Goal: Task Accomplishment & Management: Manage account settings

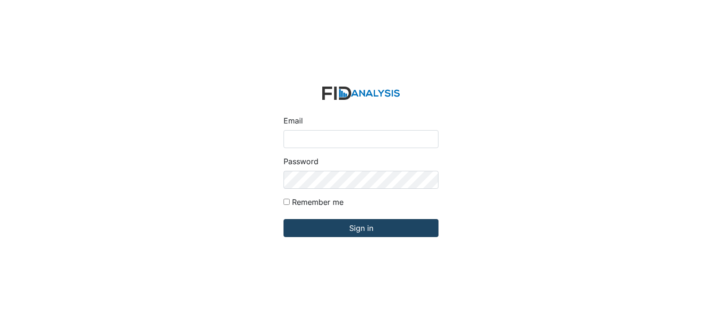
type input "[PERSON_NAME][EMAIL_ADDRESS][DOMAIN_NAME]"
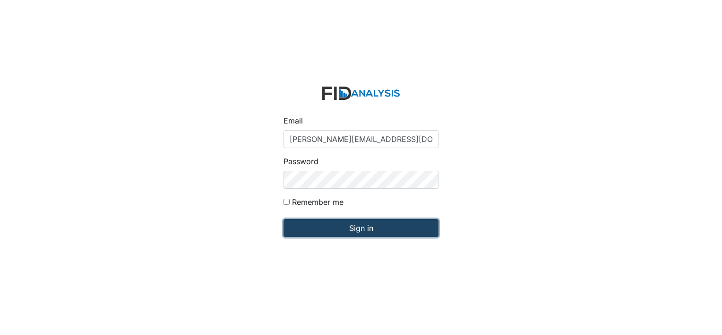
click at [396, 231] on input "Sign in" at bounding box center [360, 228] width 155 height 18
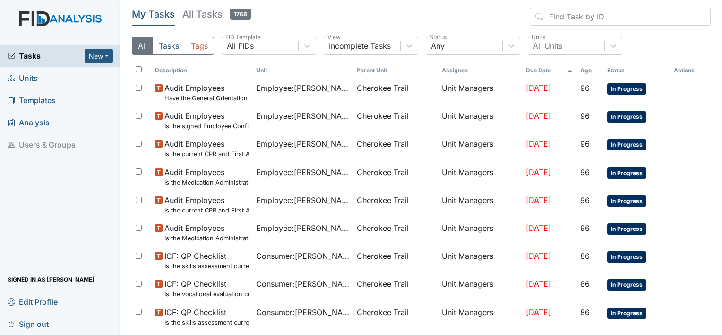
click at [34, 79] on span "Units" at bounding box center [23, 78] width 30 height 15
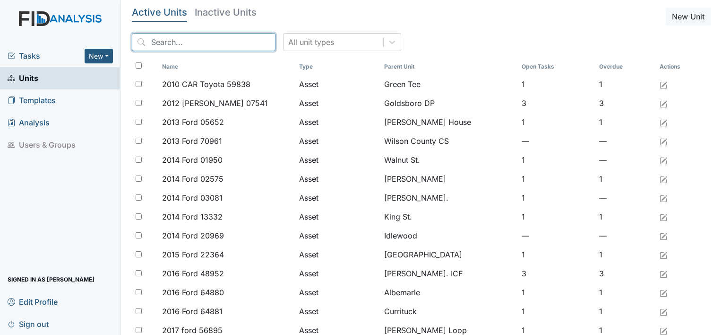
click at [163, 42] on input "search" at bounding box center [204, 42] width 144 height 18
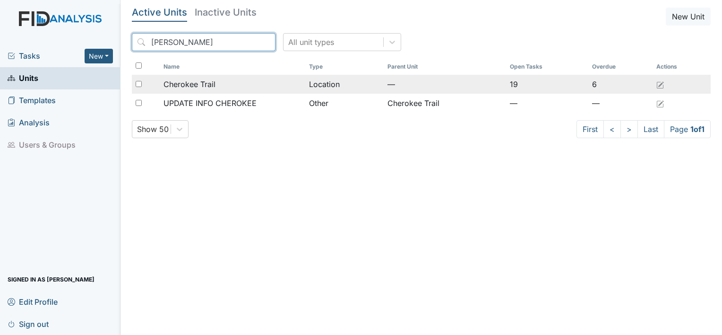
type input "Cherok"
click at [202, 87] on span "Cherokee Trail" at bounding box center [189, 83] width 52 height 11
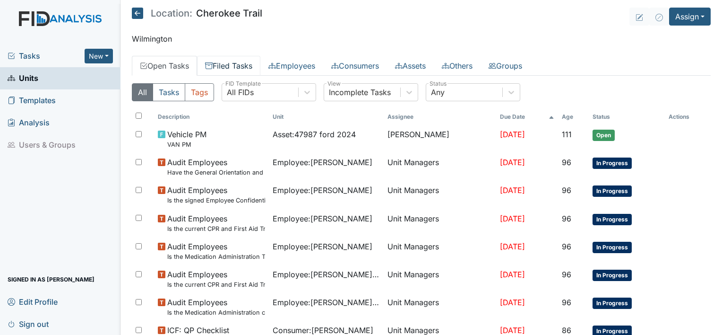
click at [247, 67] on link "Filed Tasks" at bounding box center [228, 66] width 63 height 20
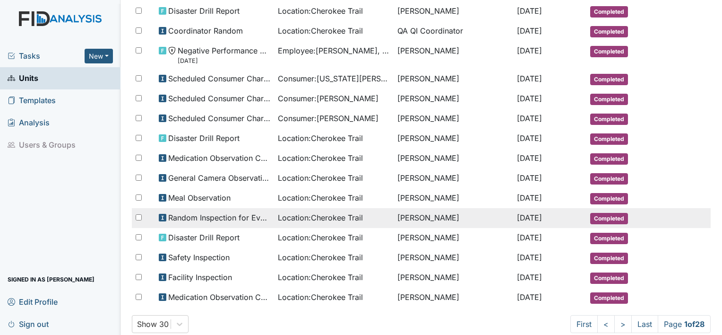
scroll to position [439, 0]
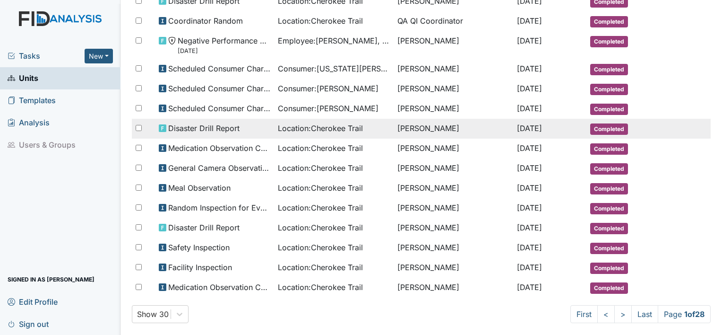
click at [228, 122] on span "Disaster Drill Report" at bounding box center [203, 127] width 71 height 11
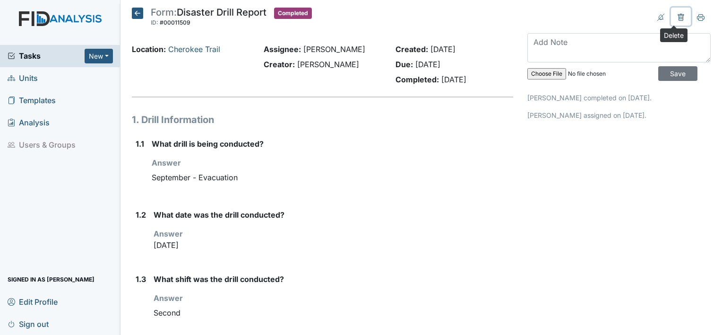
click at [677, 16] on icon at bounding box center [681, 18] width 8 height 8
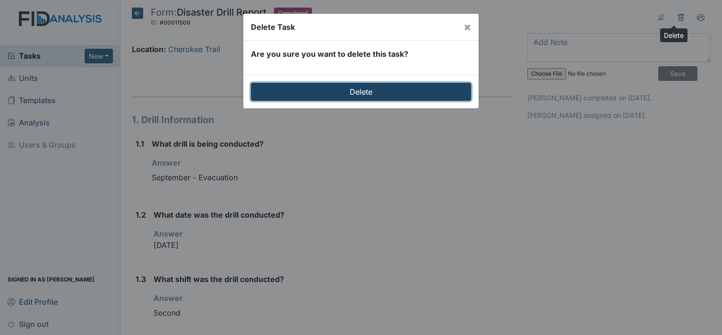
click at [429, 89] on input "Delete" at bounding box center [361, 92] width 220 height 18
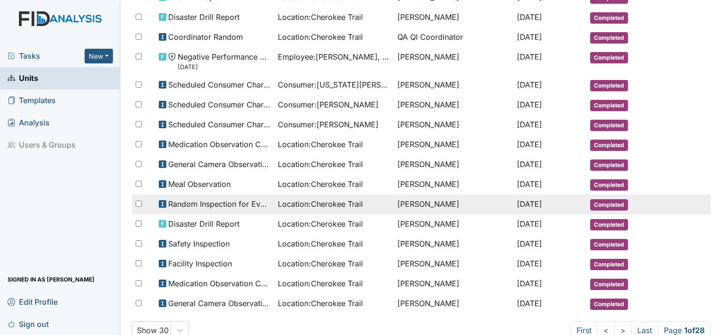
scroll to position [470, 0]
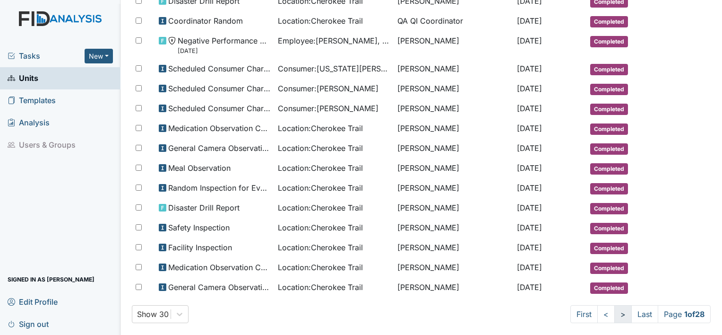
click at [614, 305] on link ">" at bounding box center [622, 314] width 17 height 18
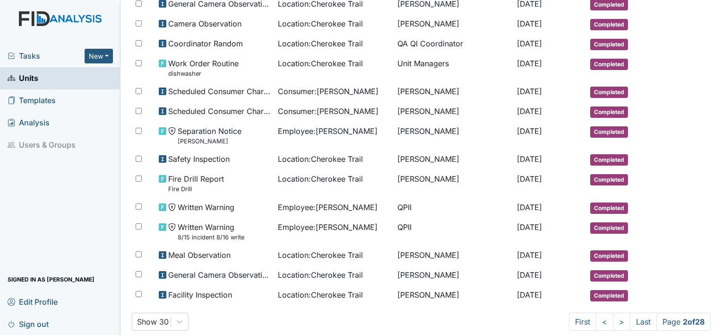
scroll to position [529, 0]
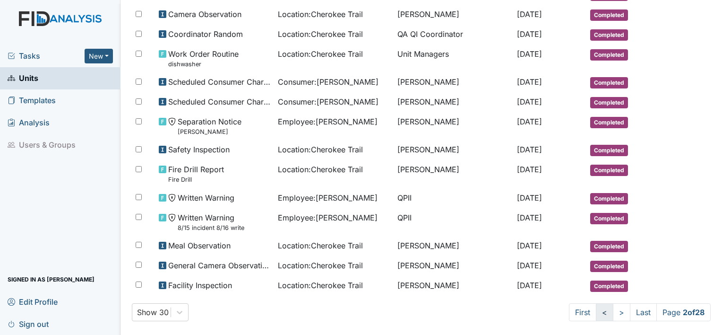
click at [597, 303] on link "<" at bounding box center [604, 312] width 17 height 18
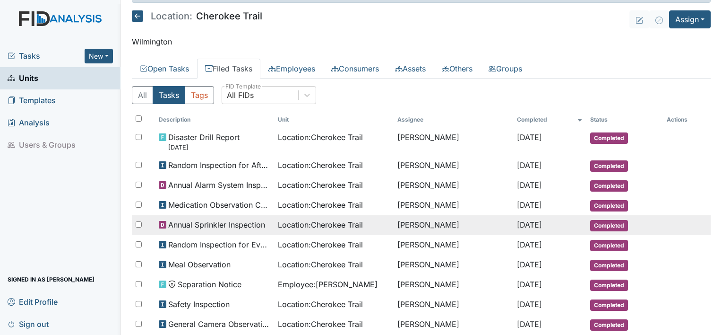
scroll to position [0, 0]
